Goal: Find specific page/section: Find specific page/section

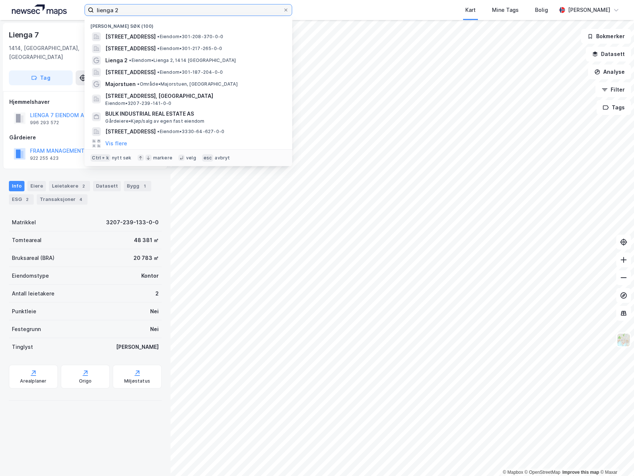
drag, startPoint x: 138, startPoint y: 11, endPoint x: 83, endPoint y: 13, distance: 54.5
click at [83, 13] on div "lienga 2 Nylige søk (100) [STREET_ADDRESS] • Eiendom • 301-208-370-0-0 [STREET_…" at bounding box center [317, 10] width 634 height 20
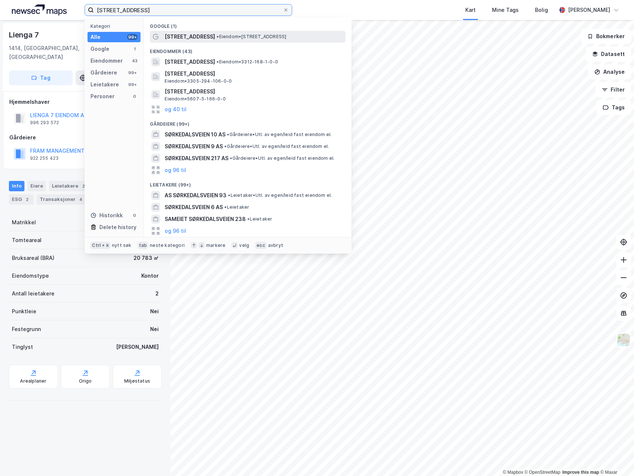
type input "[STREET_ADDRESS]"
